Goal: Task Accomplishment & Management: Manage account settings

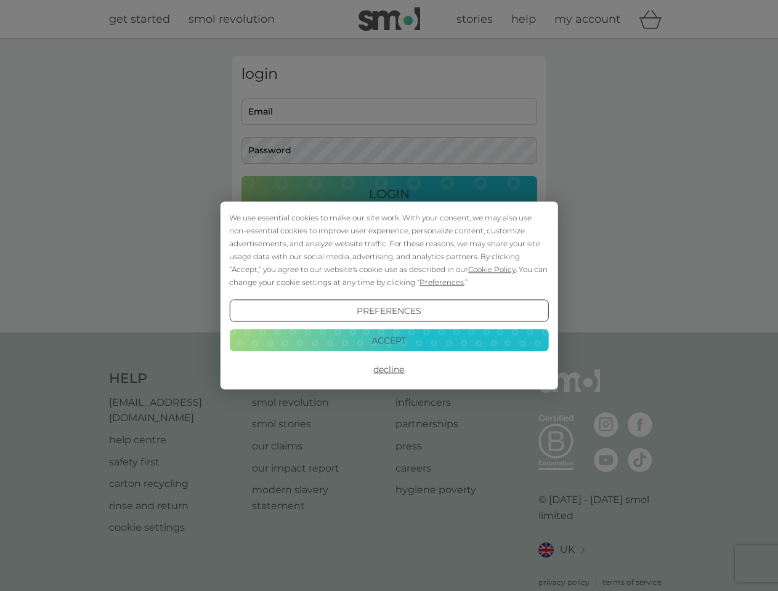
click at [492, 269] on span "Cookie Policy" at bounding box center [491, 269] width 47 height 9
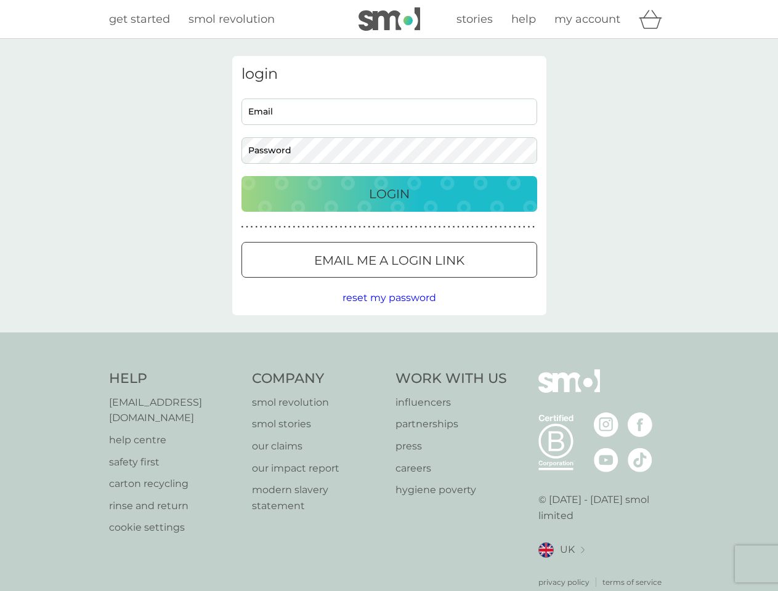
click at [440, 282] on div "login Email Password Login ● ● ● ● ● ● ● ● ● ● ● ● ● ● ● ● ● ● ● ● ● ● ● ● ● ● …" at bounding box center [389, 185] width 314 height 259
click at [389, 311] on div "login Email Password Login ● ● ● ● ● ● ● ● ● ● ● ● ● ● ● ● ● ● ● ● ● ● ● ● ● ● …" at bounding box center [389, 185] width 314 height 259
click at [389, 370] on div "Help [EMAIL_ADDRESS][DOMAIN_NAME] help centre safety first carton recycling rin…" at bounding box center [389, 479] width 561 height 219
click at [389, 340] on div "Help [EMAIL_ADDRESS][DOMAIN_NAME] help centre safety first carton recycling rin…" at bounding box center [389, 479] width 778 height 293
